Goal: Transaction & Acquisition: Obtain resource

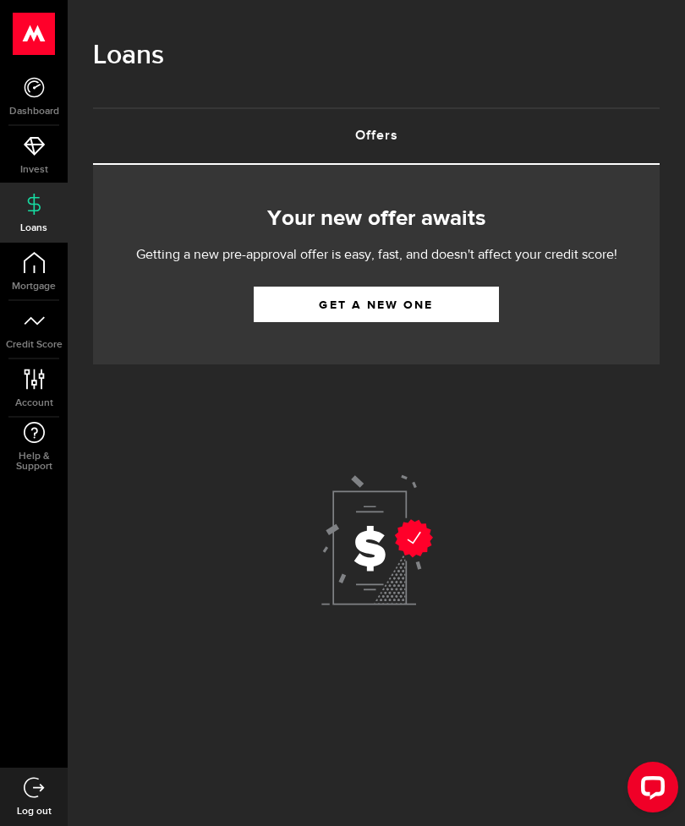
click at [420, 299] on link "Get a new one" at bounding box center [376, 305] width 245 height 36
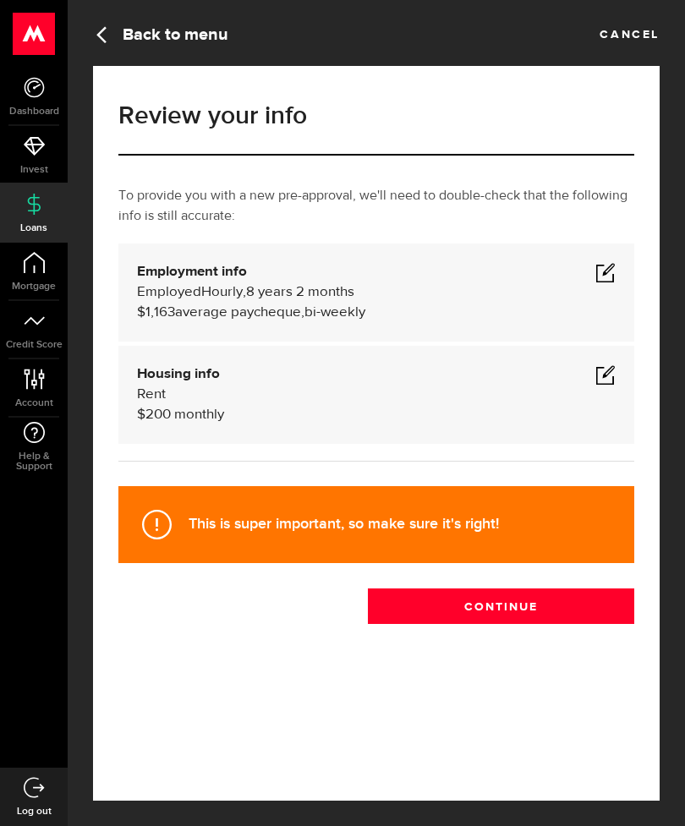
click at [613, 277] on span at bounding box center [605, 272] width 20 height 20
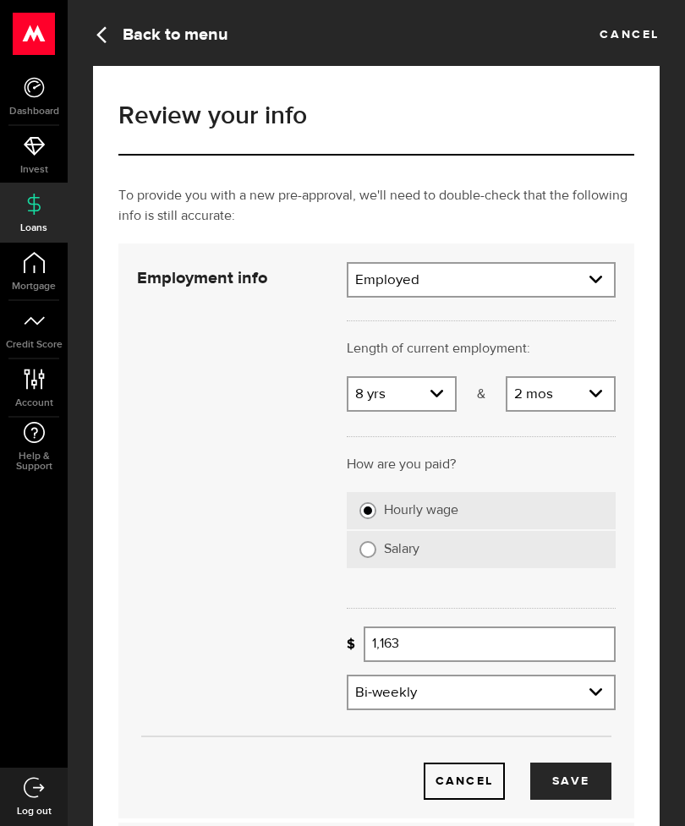
click at [436, 639] on input "1,163" at bounding box center [490, 645] width 252 height 36
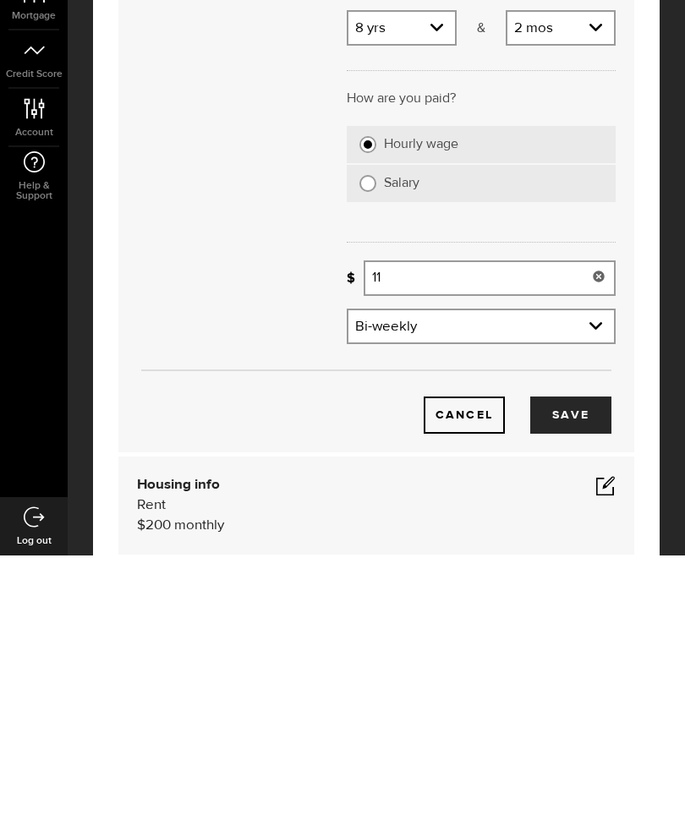
type input "1"
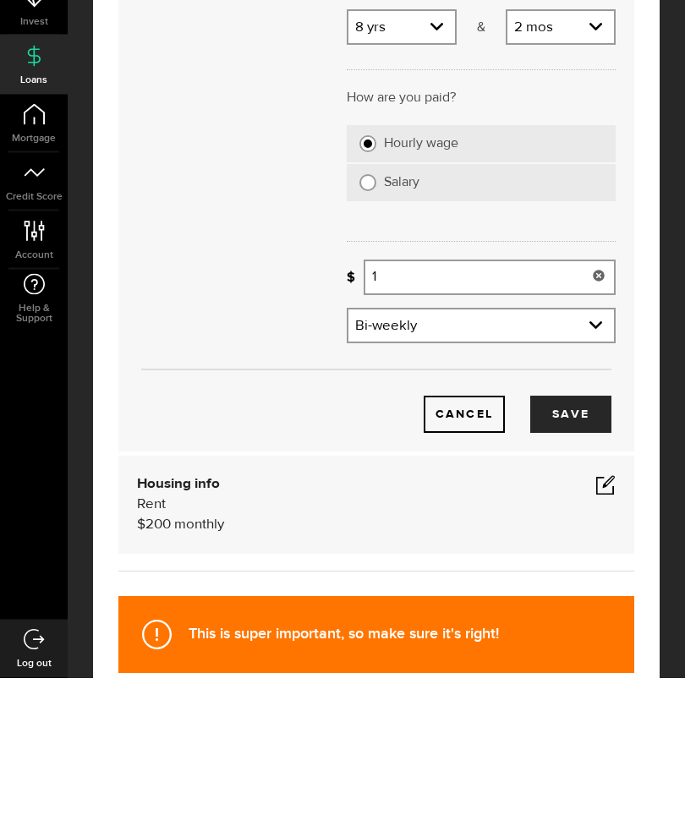
scroll to position [228, 0]
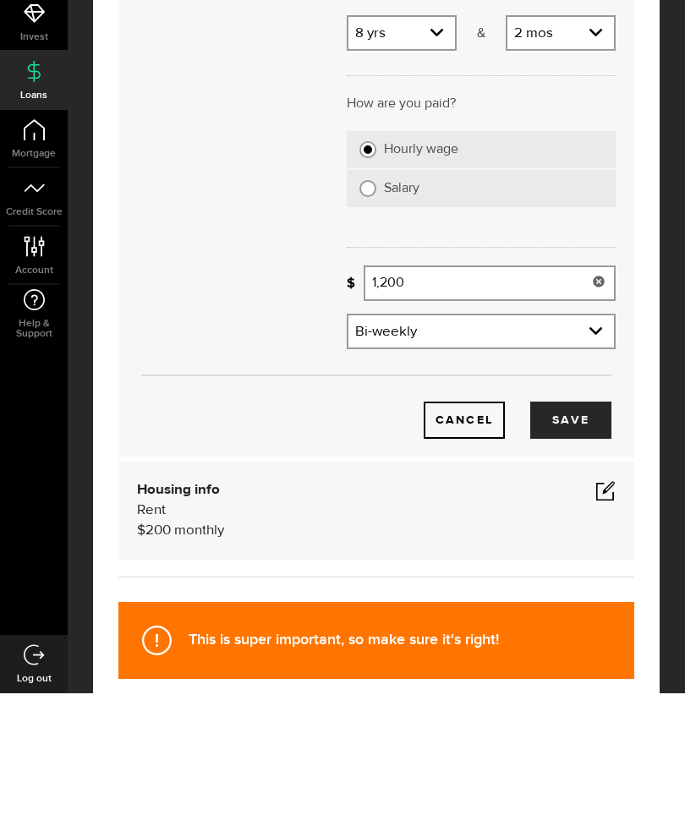
type input "1,200"
click at [593, 535] on button "Save" at bounding box center [570, 553] width 81 height 37
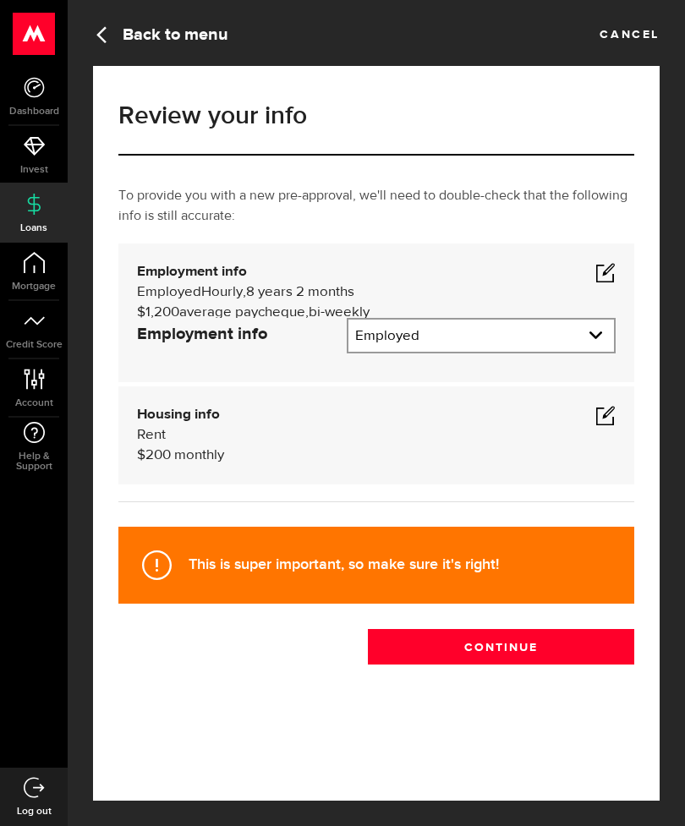
scroll to position [0, 0]
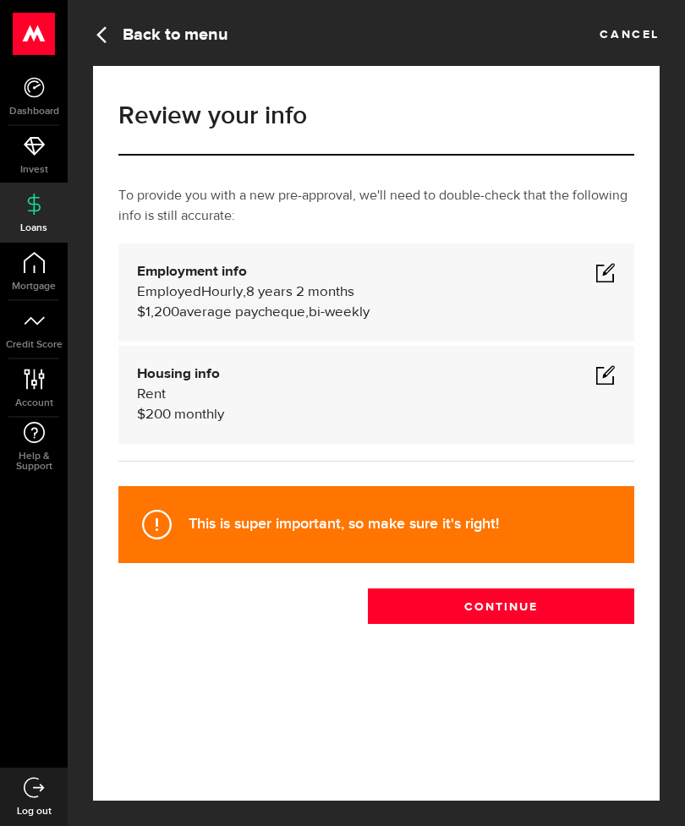
click at [601, 602] on button "Continue" at bounding box center [501, 607] width 266 height 36
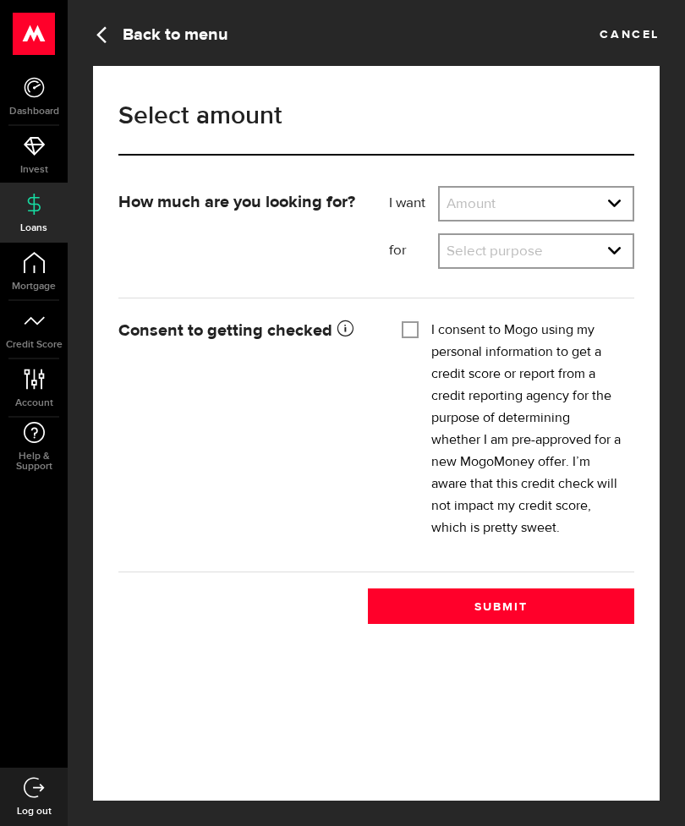
click at [626, 201] on select "Amount $500 $1000 $2000 $3000 $4000 $5000 $6000 $7000 $8000 $9000 $10000 $11000…" at bounding box center [536, 206] width 193 height 36
select select "1000"
click at [612, 253] on select "Select purpose Credit Card Refinancing/Pay Off Credit Cards Debt Consolidation …" at bounding box center [536, 253] width 193 height 36
select select "Emergency Loan"
click at [415, 332] on input "I consent to Mogo using my personal information to get a credit score or report…" at bounding box center [410, 328] width 17 height 17
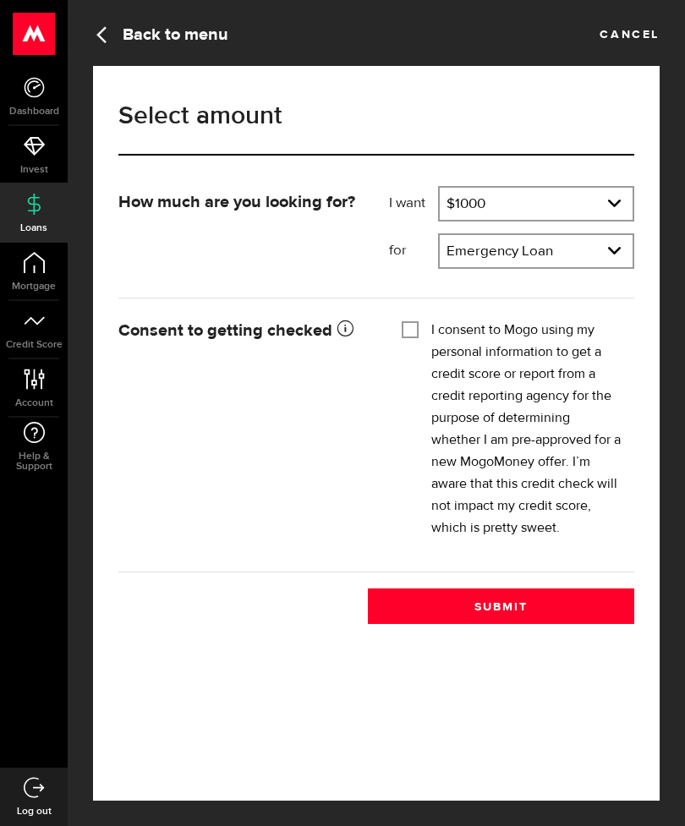
checkbox input "true"
click at [582, 606] on button "Submit" at bounding box center [501, 607] width 266 height 36
